Goal: Task Accomplishment & Management: Manage account settings

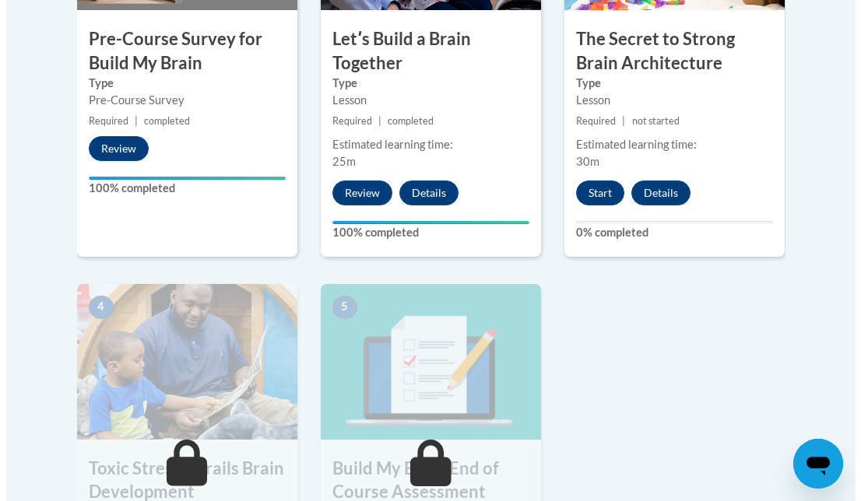
scroll to position [654, 0]
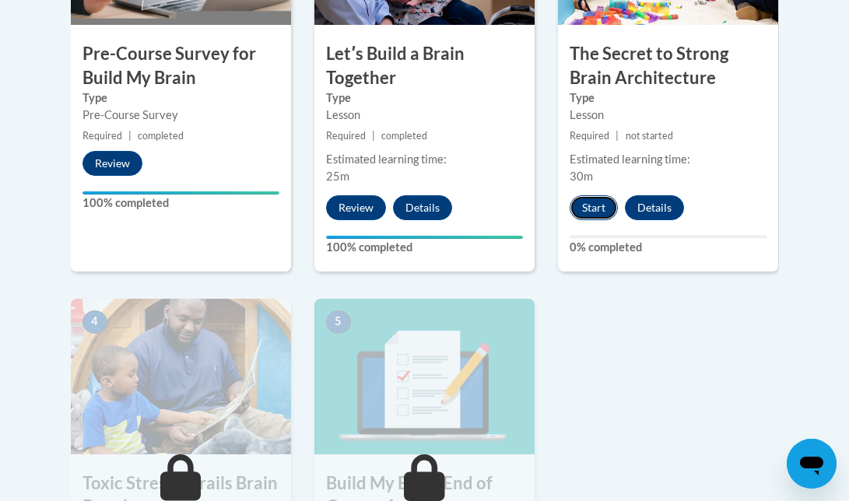
click at [591, 212] on button "Start" at bounding box center [594, 207] width 48 height 25
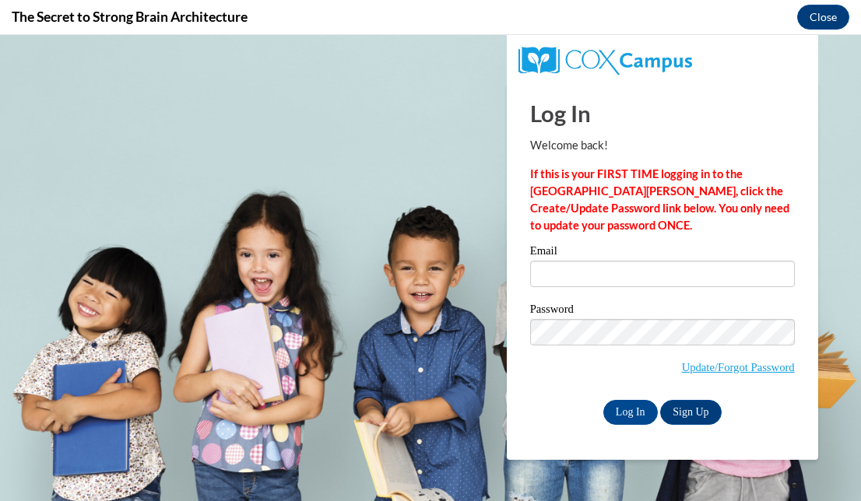
scroll to position [0, 0]
click at [573, 272] on input "Email" at bounding box center [662, 274] width 265 height 26
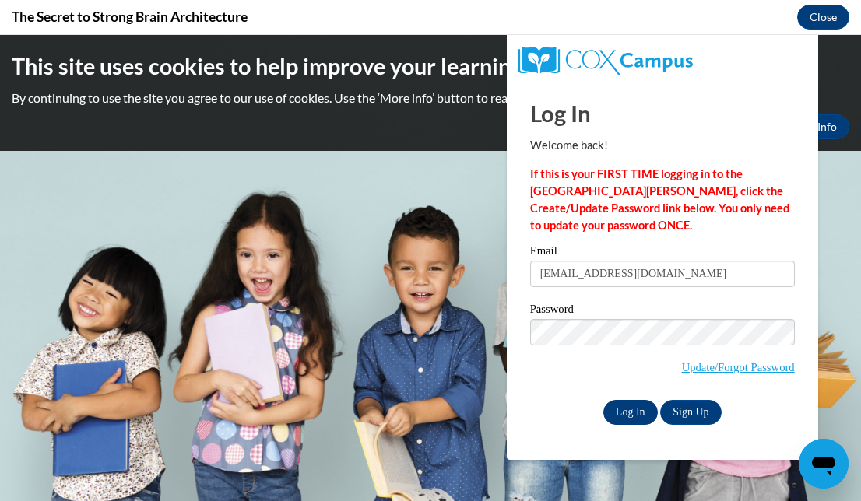
type input "[EMAIL_ADDRESS][DOMAIN_NAME]"
click at [636, 416] on input "Log In" at bounding box center [630, 412] width 54 height 25
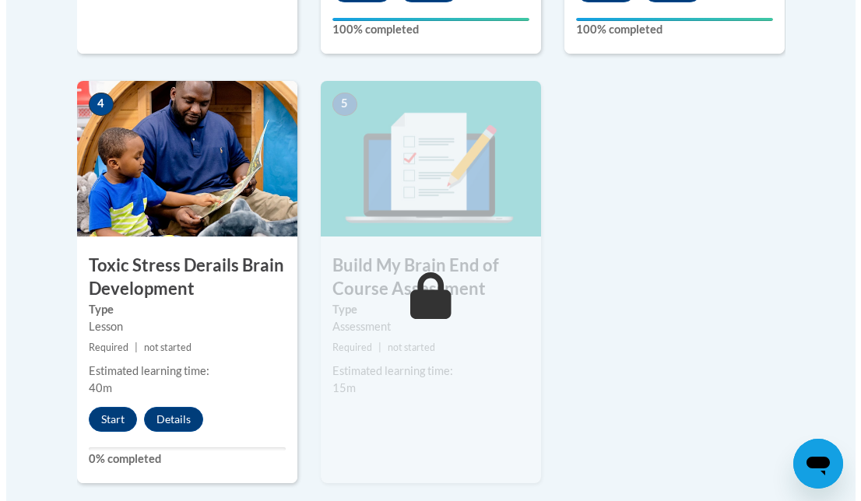
scroll to position [903, 0]
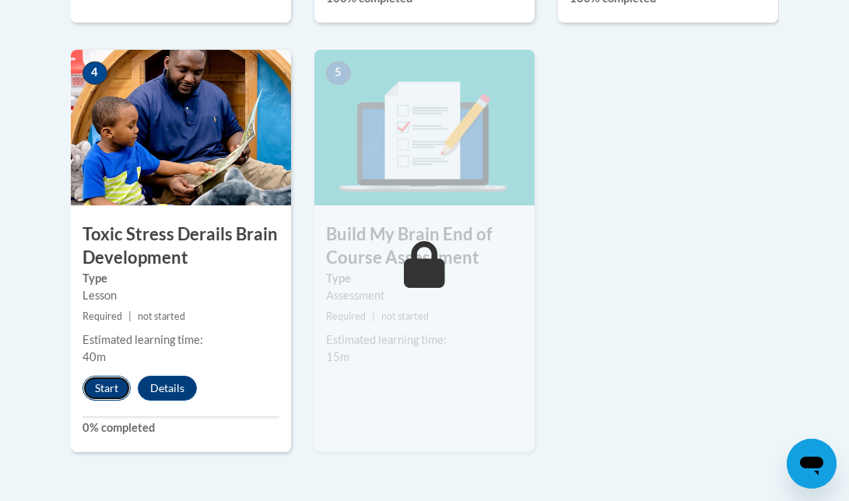
click at [106, 391] on button "Start" at bounding box center [106, 388] width 48 height 25
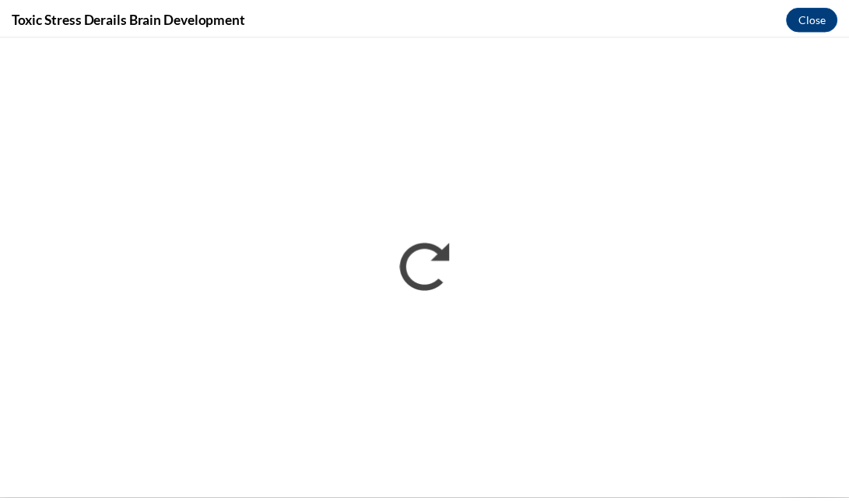
scroll to position [0, 0]
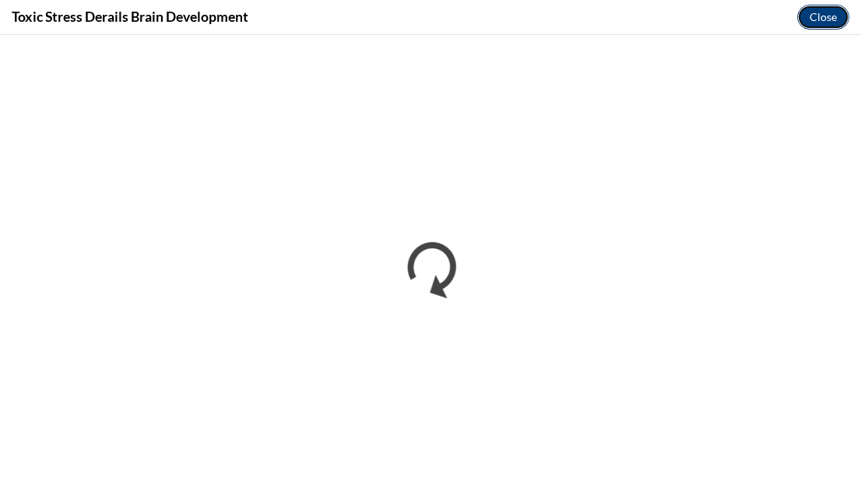
click at [827, 16] on button "Close" at bounding box center [823, 17] width 52 height 25
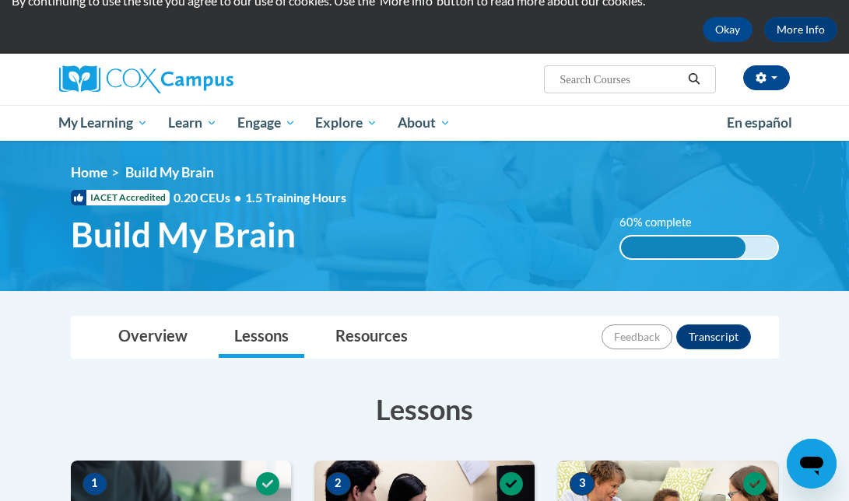
scroll to position [21, 0]
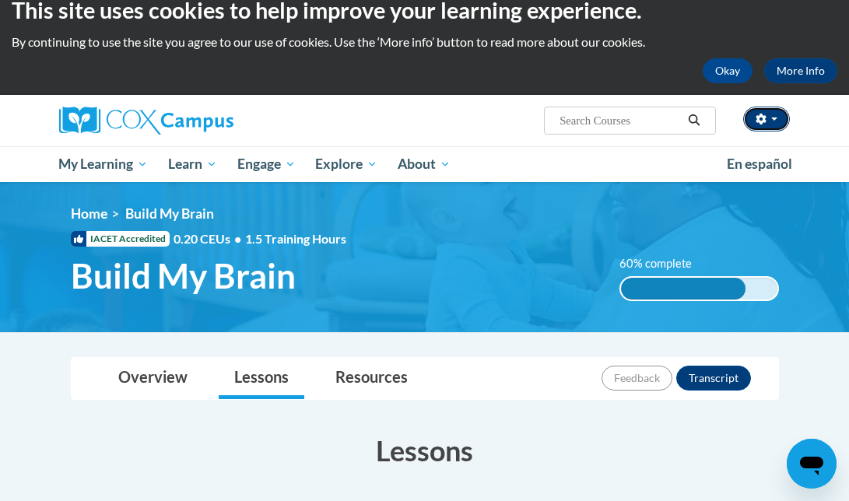
click at [773, 122] on button "button" at bounding box center [766, 119] width 47 height 25
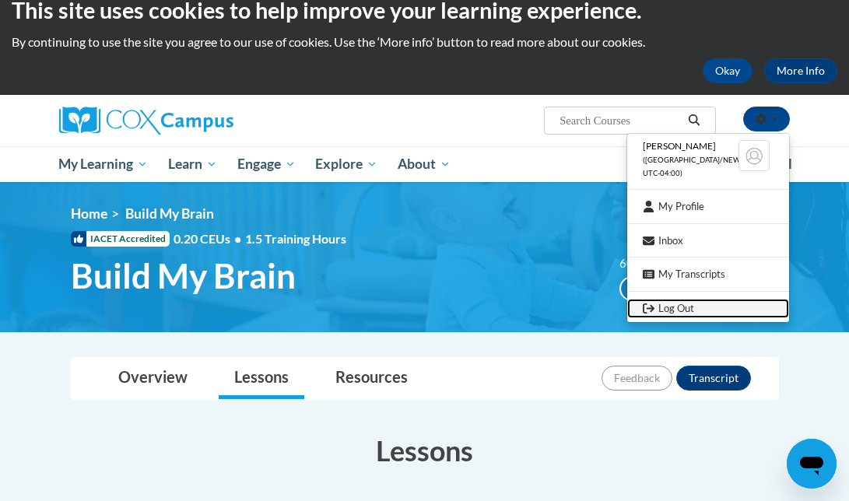
click at [689, 315] on link "Log Out" at bounding box center [708, 308] width 162 height 19
